Goal: Information Seeking & Learning: Learn about a topic

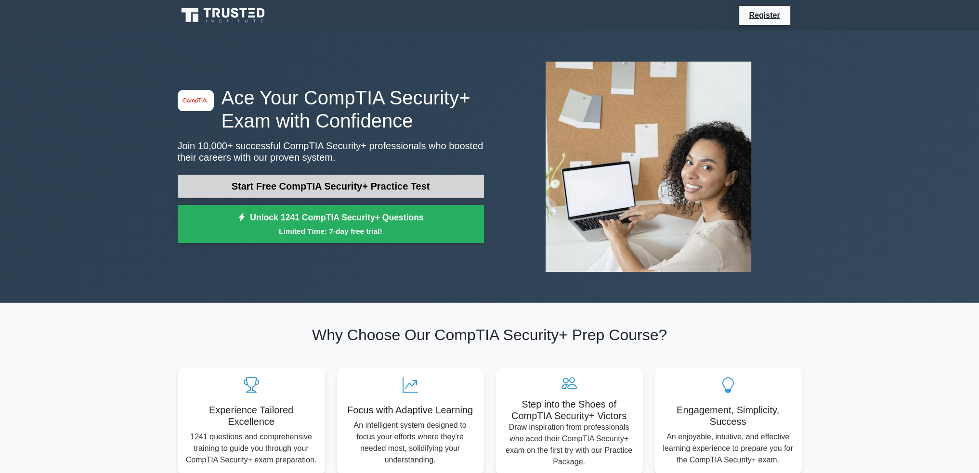
click at [382, 192] on link "Start Free CompTIA Security+ Practice Test" at bounding box center [331, 186] width 306 height 23
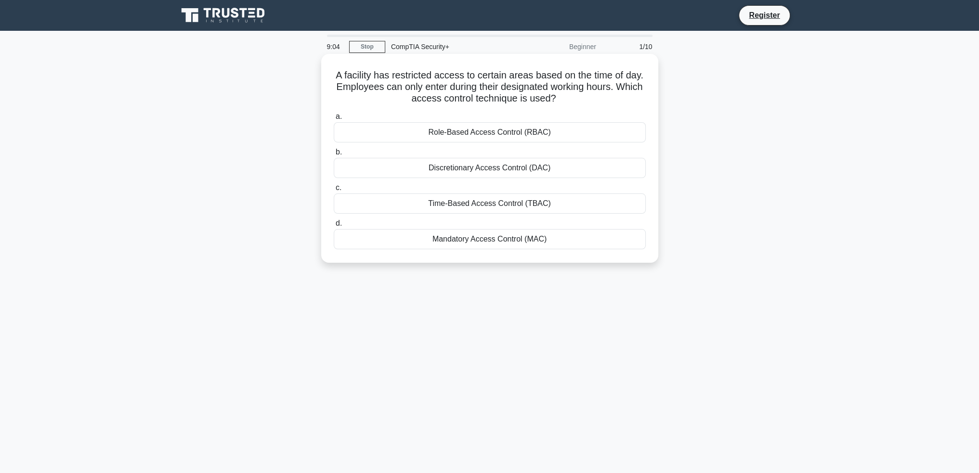
click at [483, 210] on div "Time-Based Access Control (TBAC)" at bounding box center [490, 204] width 312 height 20
click at [334, 191] on input "c. Time-Based Access Control (TBAC)" at bounding box center [334, 188] width 0 height 6
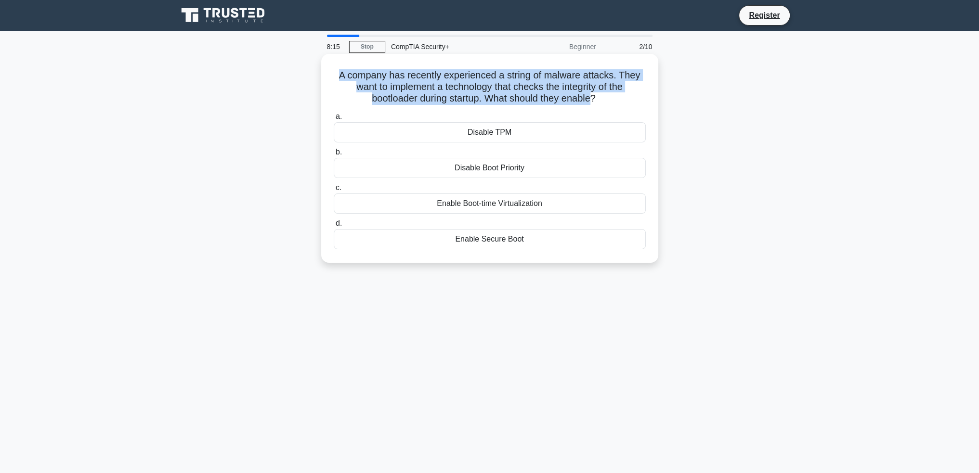
drag, startPoint x: 596, startPoint y: 101, endPoint x: 327, endPoint y: 67, distance: 270.7
click at [333, 71] on h5 "A company has recently experienced a string of malware attacks. They want to im…" at bounding box center [490, 87] width 314 height 36
copy h5 "A company has recently experienced a string of malware attacks. They want to im…"
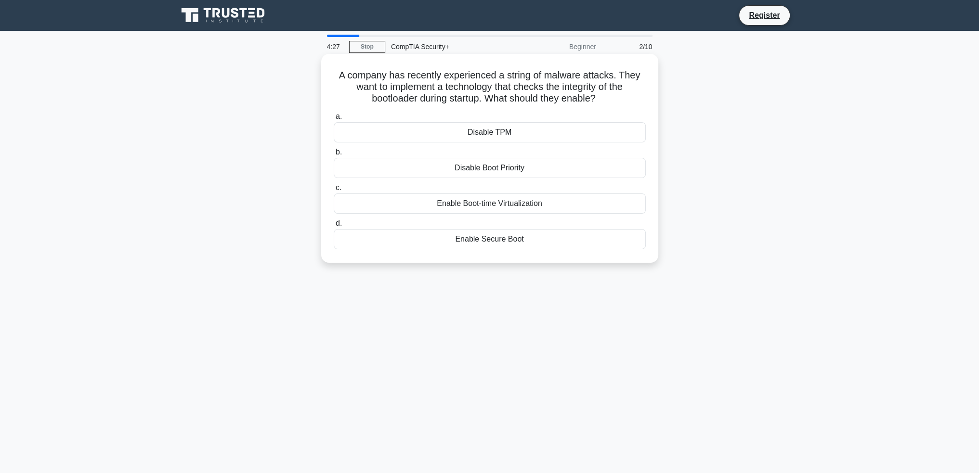
click at [480, 238] on div "Enable Secure Boot" at bounding box center [490, 239] width 312 height 20
click at [334, 227] on input "d. Enable Secure Boot" at bounding box center [334, 223] width 0 height 6
click at [494, 240] on div "Role-based access control policy" at bounding box center [490, 239] width 312 height 20
click at [334, 227] on input "d. Role-based access control policy" at bounding box center [334, 223] width 0 height 6
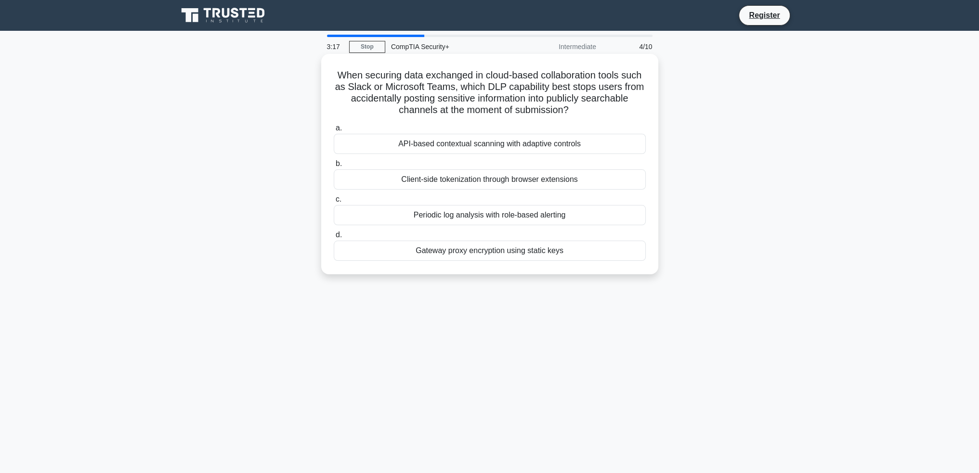
click at [512, 143] on div "API-based contextual scanning with adaptive controls" at bounding box center [490, 144] width 312 height 20
click at [334, 131] on input "a. API-based contextual scanning with adaptive controls" at bounding box center [334, 128] width 0 height 6
click at [491, 218] on div "Ensure testing is conducted on a non-production environment" at bounding box center [490, 215] width 312 height 20
click at [334, 203] on input "c. Ensure testing is conducted on a non-production environment" at bounding box center [334, 199] width 0 height 6
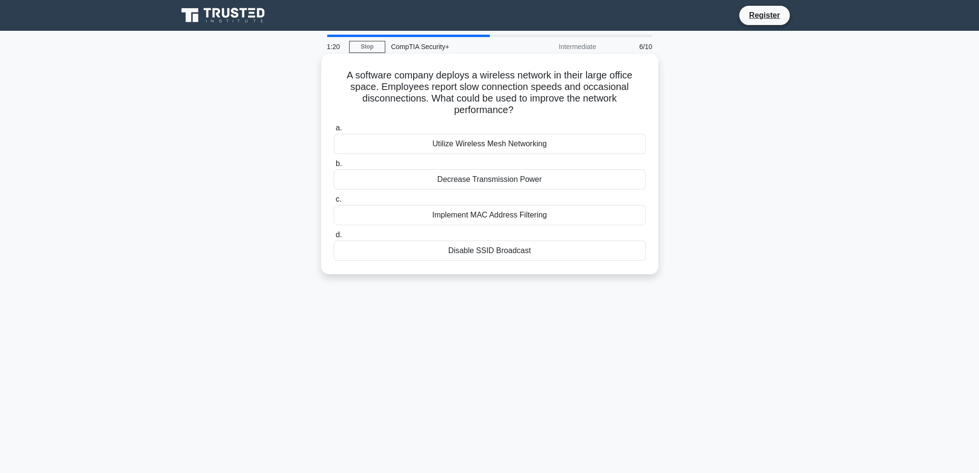
click at [493, 142] on div "Utilize Wireless Mesh Networking" at bounding box center [490, 144] width 312 height 20
click at [334, 131] on input "a. Utilize Wireless Mesh Networking" at bounding box center [334, 128] width 0 height 6
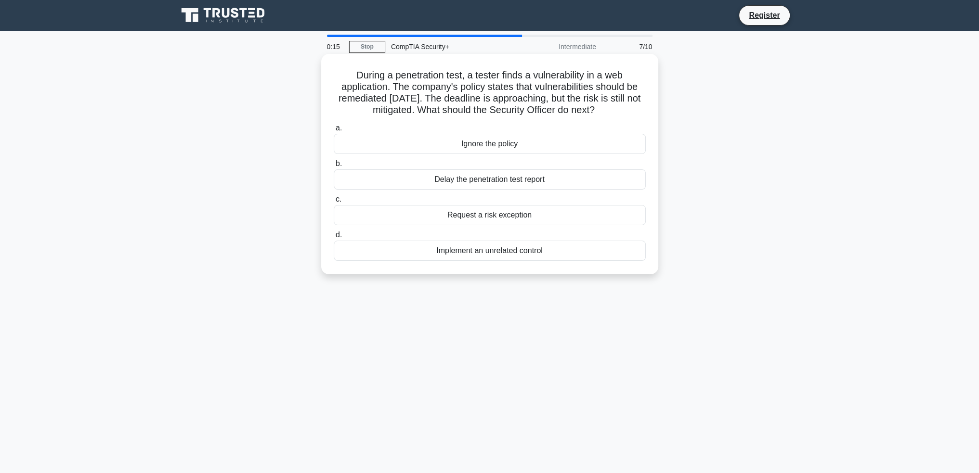
click at [496, 181] on div "Delay the penetration test report" at bounding box center [490, 179] width 312 height 20
click at [334, 167] on input "b. Delay the penetration test report" at bounding box center [334, 164] width 0 height 6
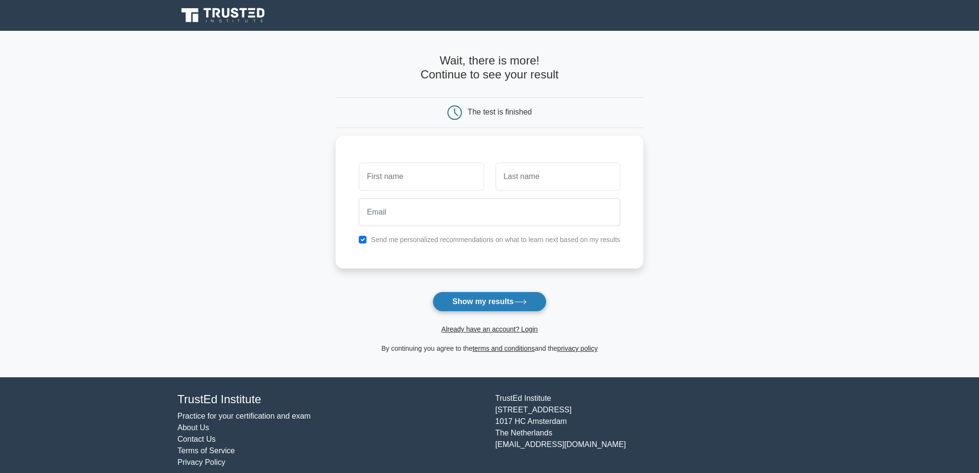
click at [509, 295] on button "Show my results" at bounding box center [489, 302] width 114 height 20
